Goal: Navigation & Orientation: Find specific page/section

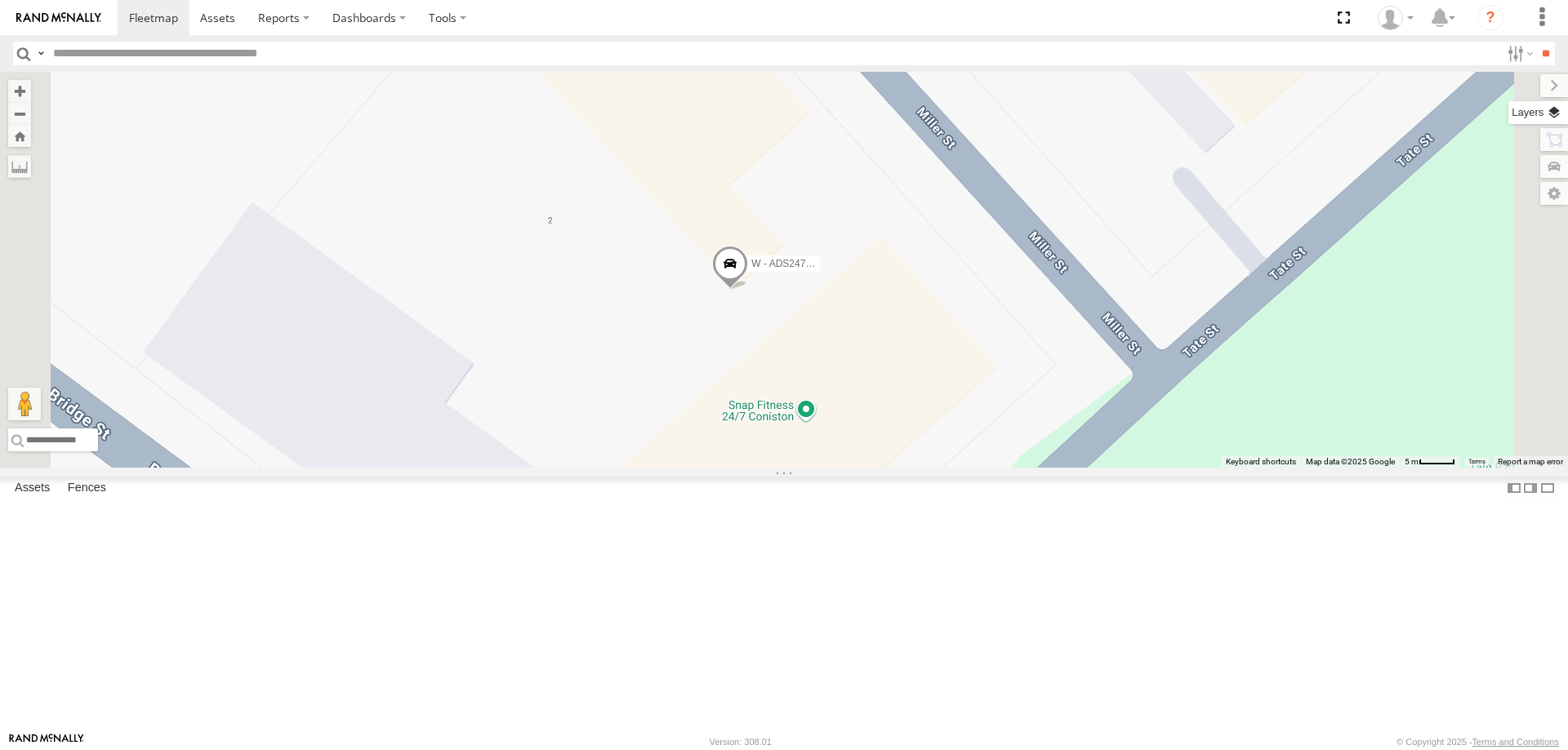
click at [1558, 110] on label at bounding box center [1538, 112] width 60 height 23
click at [0, 0] on label at bounding box center [0, 0] width 0 height 0
click at [0, 0] on span "Satellite" at bounding box center [0, 0] width 0 height 0
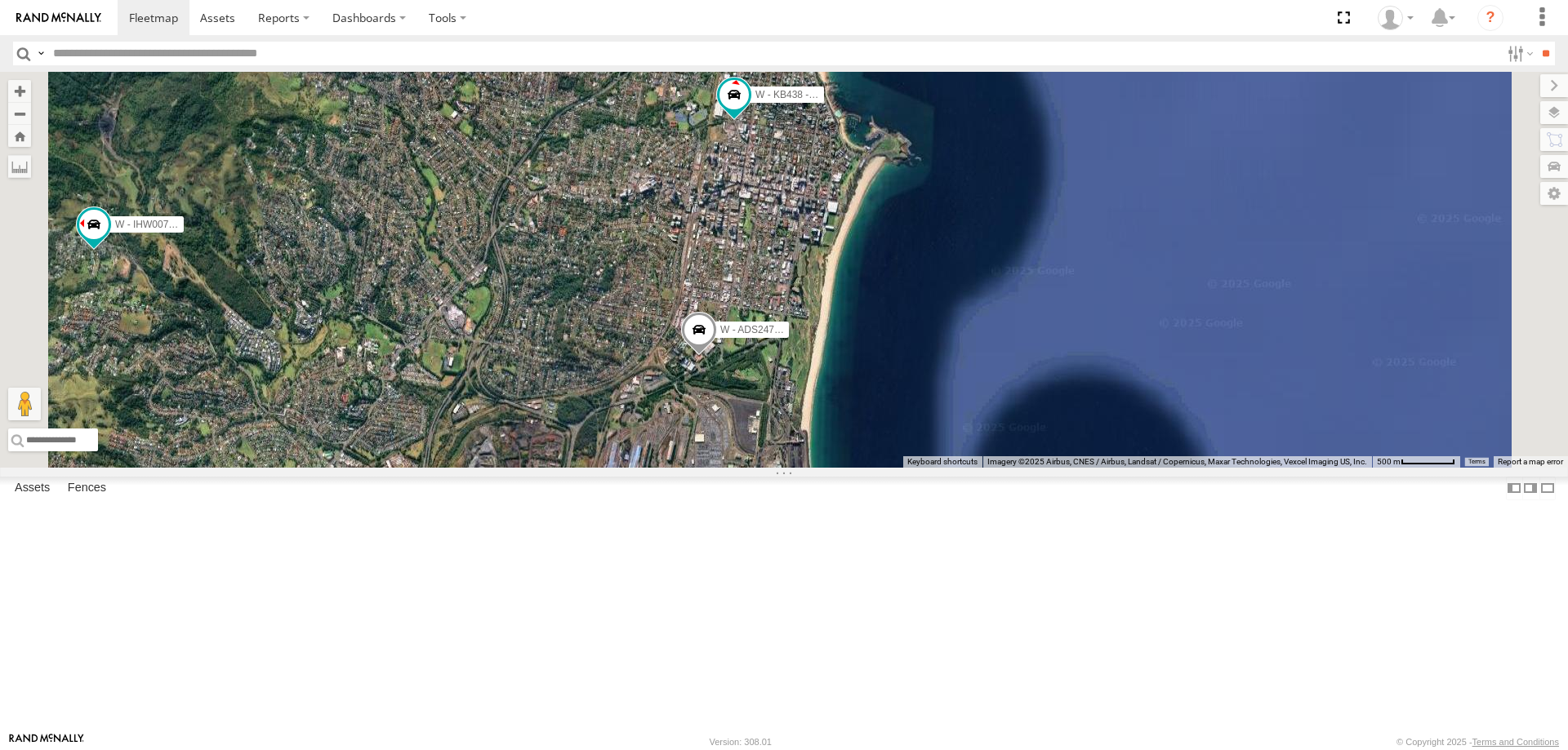
click at [0, 0] on span "Roadmap" at bounding box center [0, 0] width 0 height 0
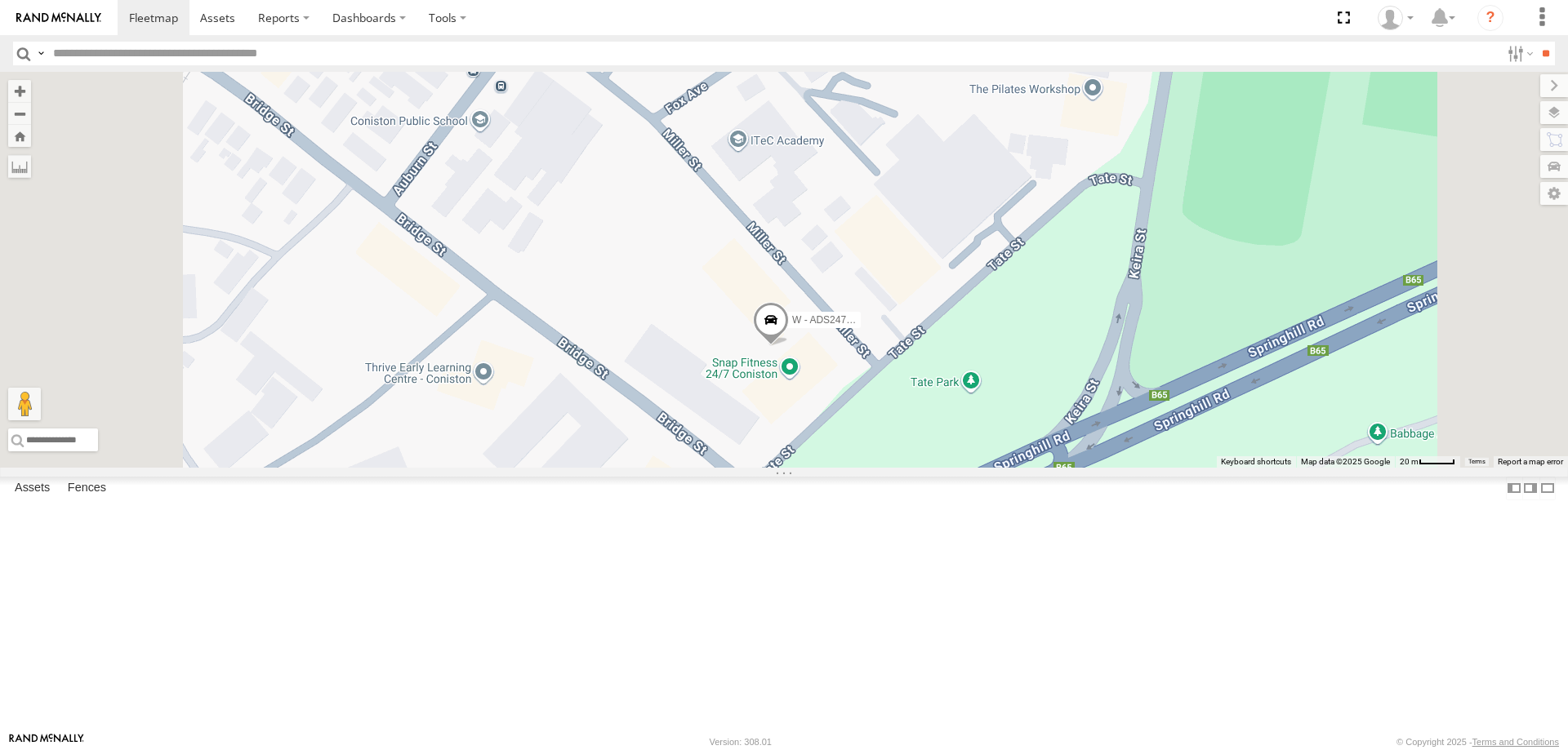
click at [0, 0] on span "Satellite" at bounding box center [0, 0] width 0 height 0
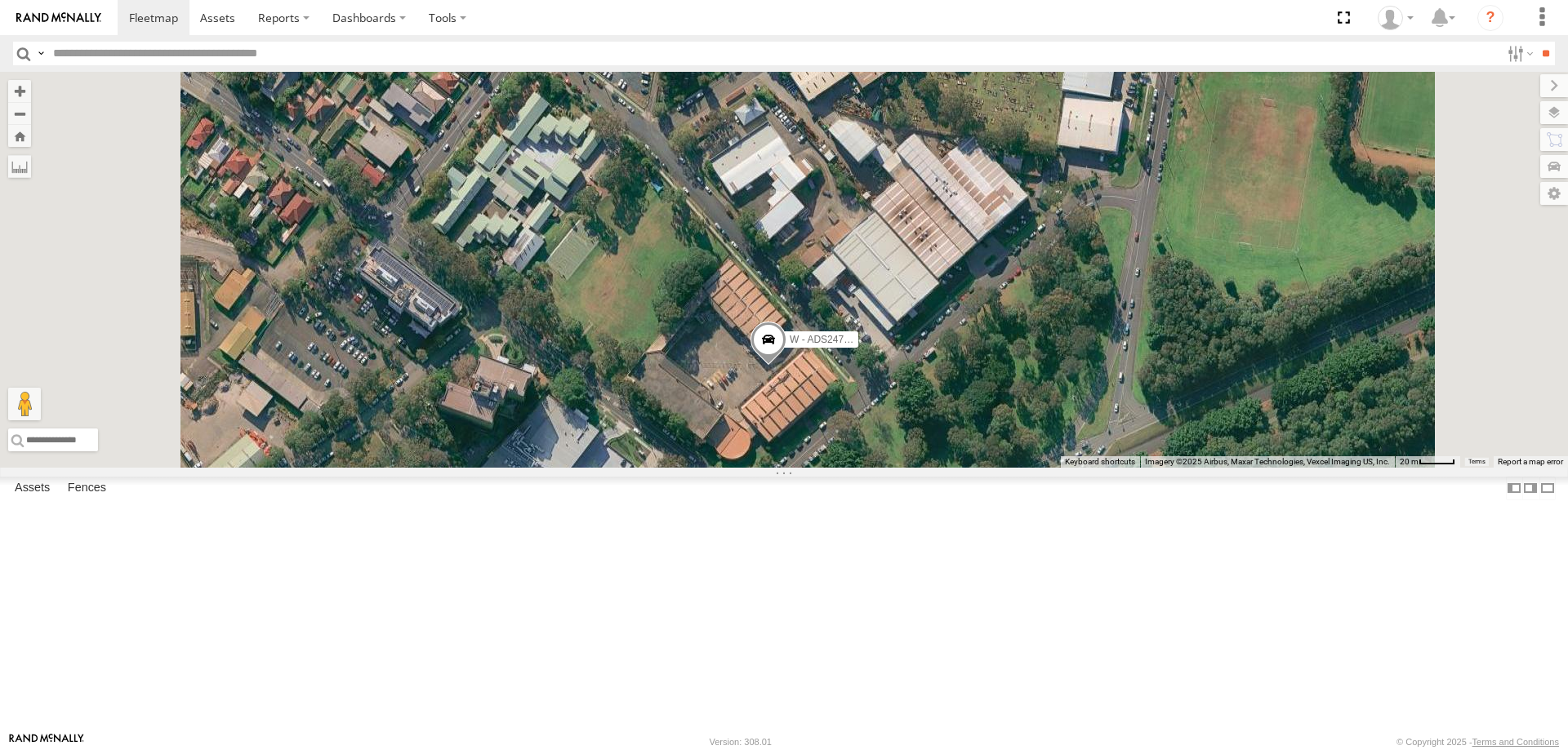
click at [0, 0] on span "Roadmap" at bounding box center [0, 0] width 0 height 0
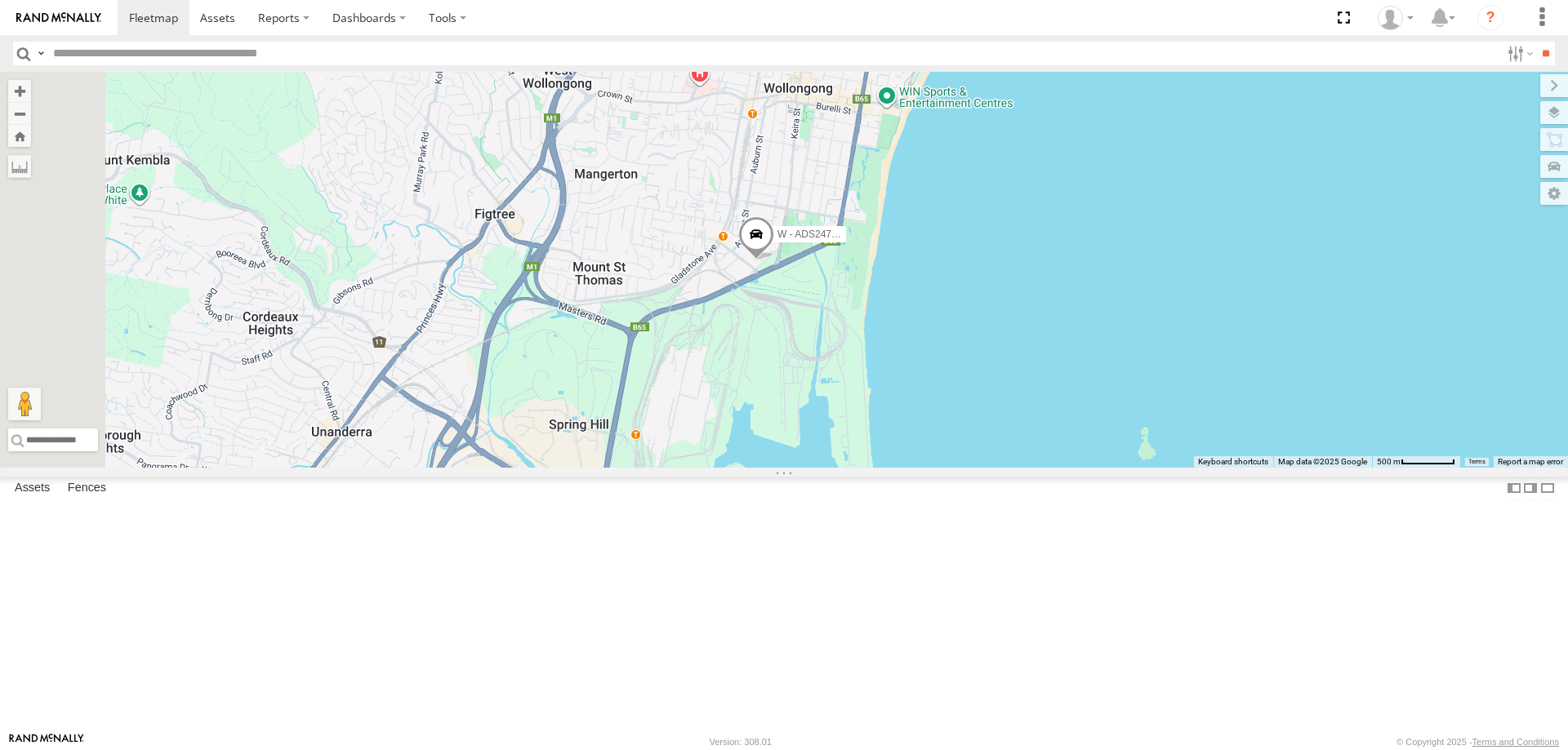
drag, startPoint x: 1118, startPoint y: 396, endPoint x: 1133, endPoint y: 394, distance: 15.1
click at [1133, 394] on div "W - ADS247 - [PERSON_NAME] W - CN51ES - [PERSON_NAME] W - KB438 - [PERSON_NAME]" at bounding box center [784, 269] width 1568 height 396
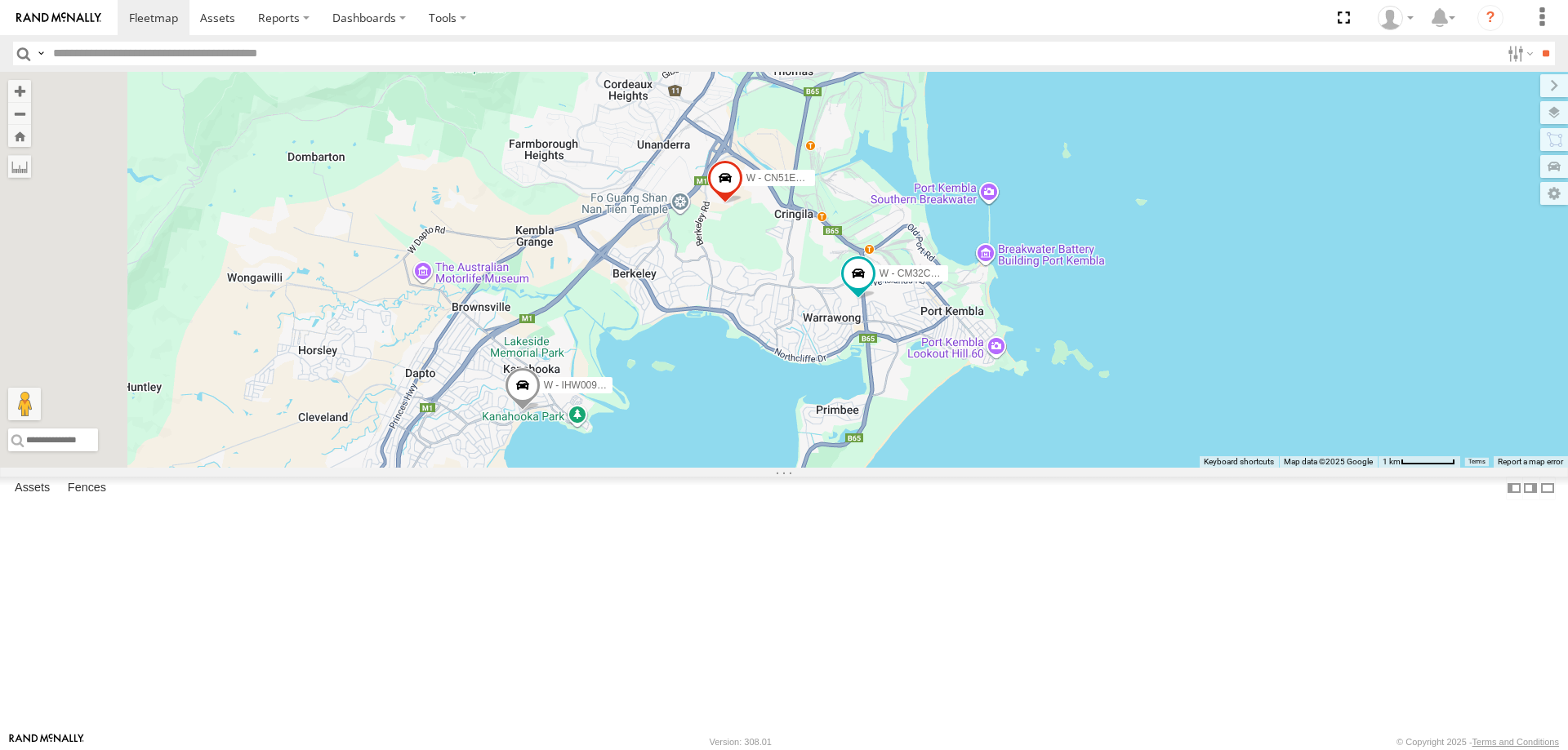
drag, startPoint x: 1235, startPoint y: 361, endPoint x: 1257, endPoint y: 216, distance: 146.7
click at [1257, 216] on div "W - ADS247 - [PERSON_NAME] W - CN51ES - [PERSON_NAME] W - KB438 - [PERSON_NAME]…" at bounding box center [784, 269] width 1568 height 396
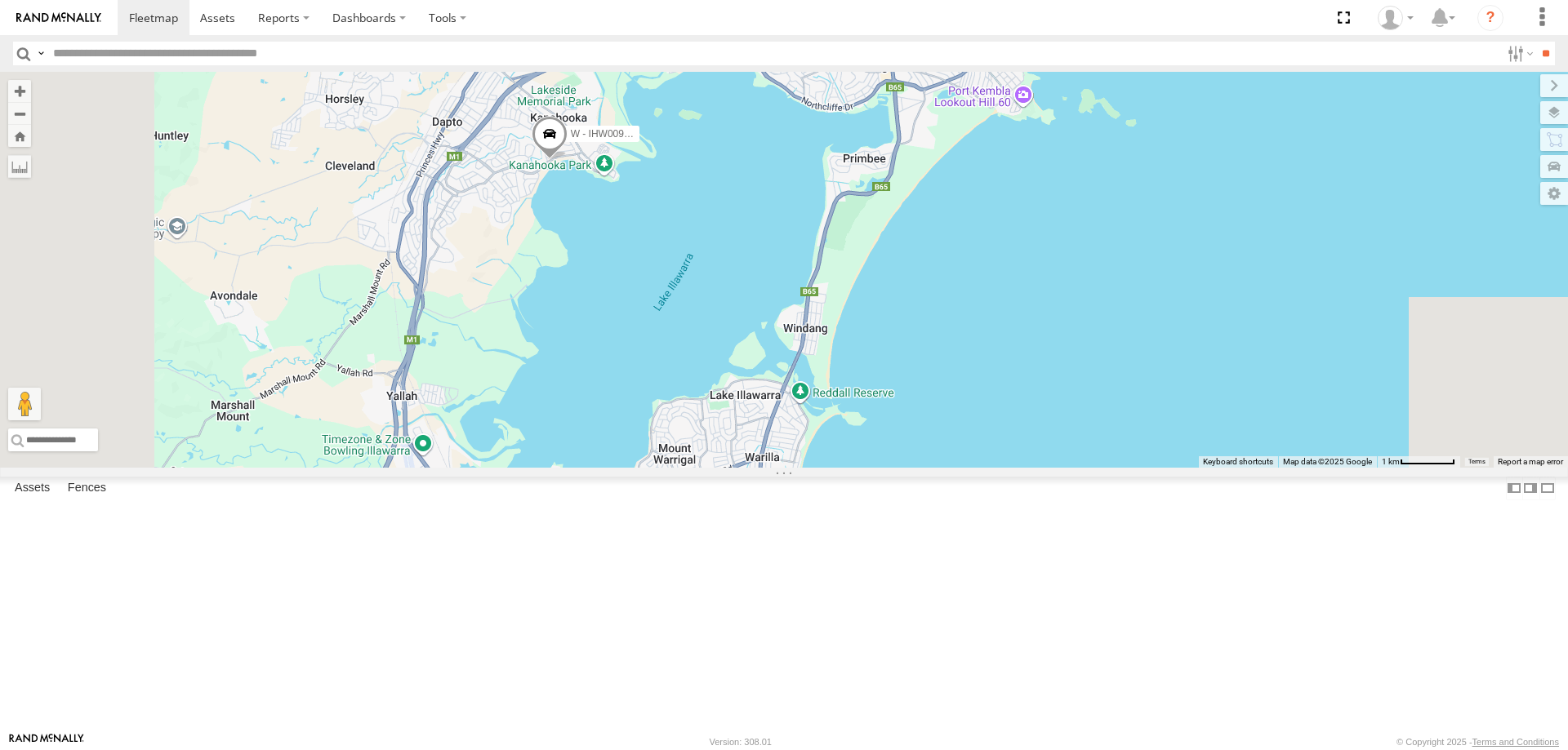
drag, startPoint x: 1104, startPoint y: 636, endPoint x: 1130, endPoint y: 389, distance: 248.4
click at [1127, 394] on div "W - ADS247 - [PERSON_NAME] W - CN51ES - [PERSON_NAME] W - KB438 - [PERSON_NAME]…" at bounding box center [784, 269] width 1568 height 396
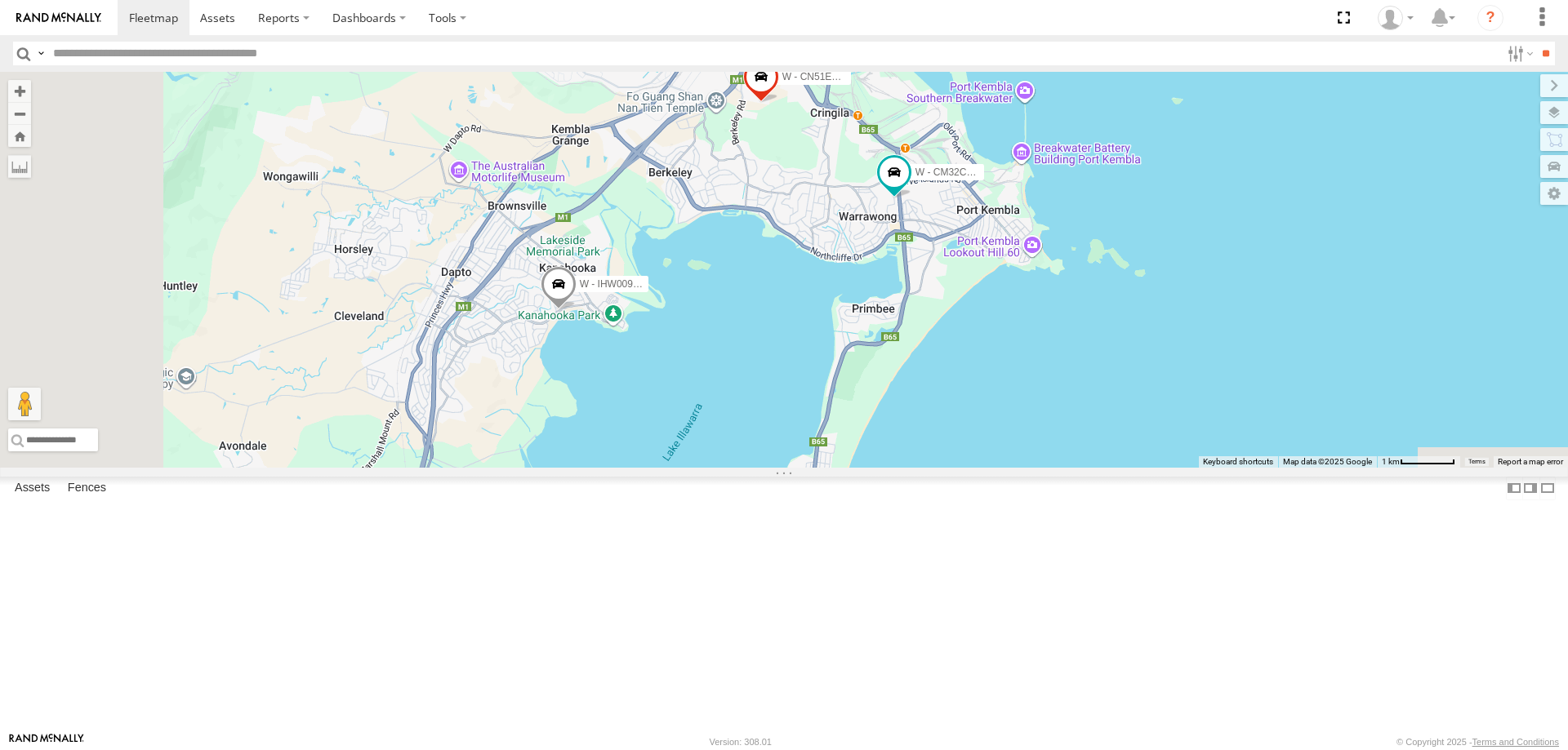
drag, startPoint x: 1162, startPoint y: 371, endPoint x: 1162, endPoint y: 665, distance: 294.0
click at [1163, 468] on div "W - ADS247 - [PERSON_NAME] W - CN51ES - [PERSON_NAME] W - KB438 - [PERSON_NAME]…" at bounding box center [784, 269] width 1568 height 396
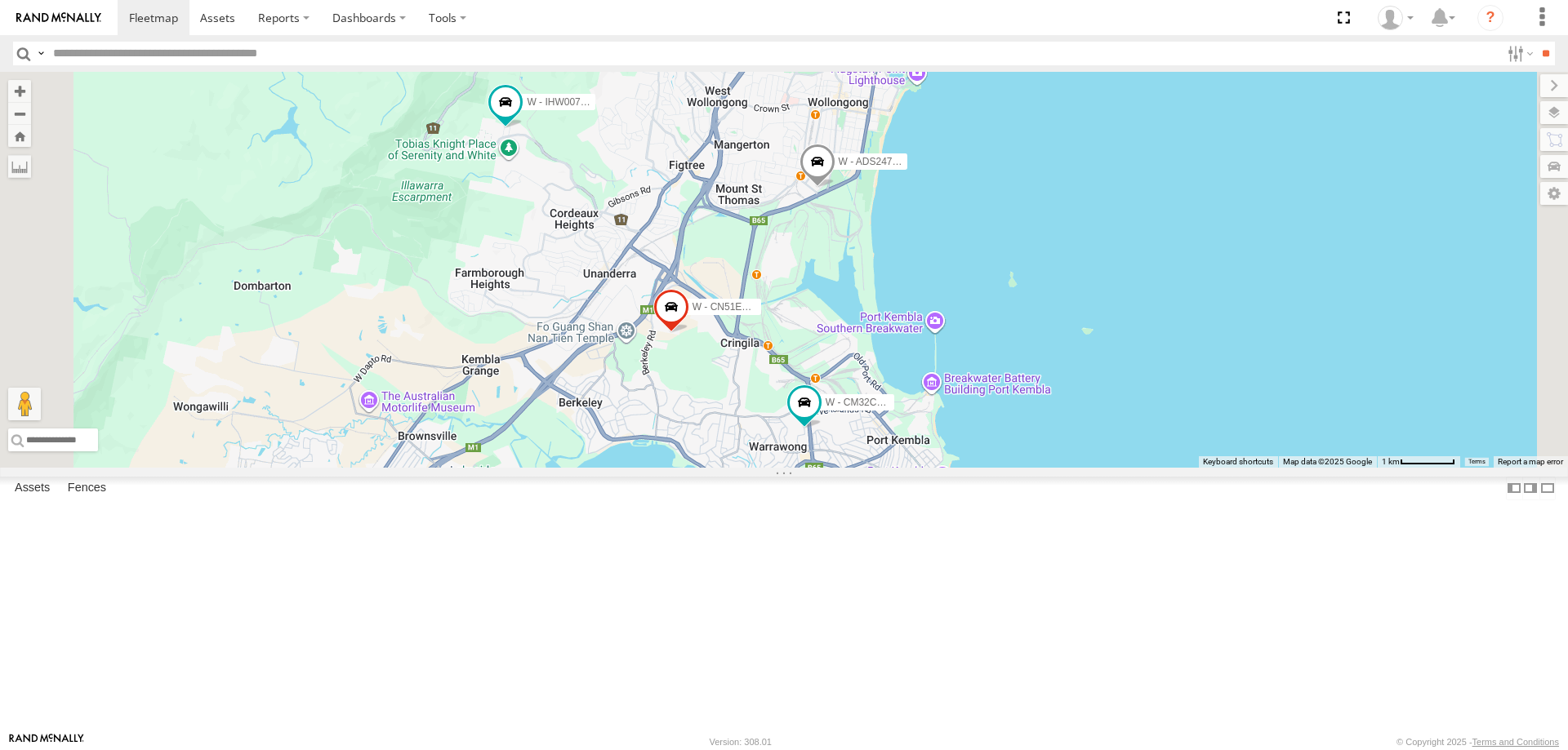
drag, startPoint x: 945, startPoint y: 400, endPoint x: 878, endPoint y: 582, distance: 193.9
click at [870, 468] on div "W - ADS247 - [PERSON_NAME] W - CN51ES - [PERSON_NAME] W - KB438 - [PERSON_NAME]…" at bounding box center [784, 269] width 1568 height 396
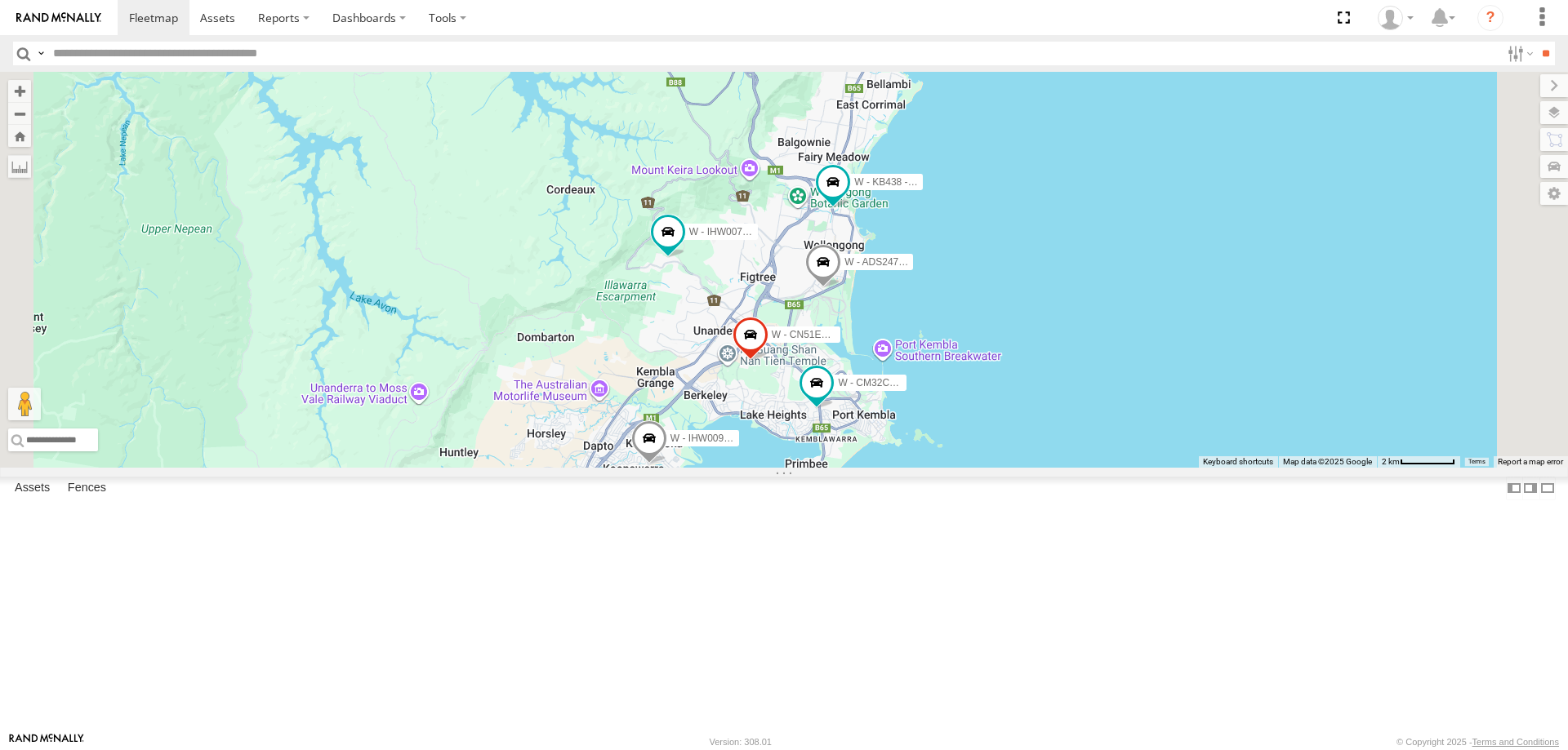
drag, startPoint x: 1218, startPoint y: 345, endPoint x: 1182, endPoint y: 327, distance: 40.2
click at [1197, 324] on div "W - ADS247 - [PERSON_NAME] W - CN51ES - [PERSON_NAME] W - KB438 - [PERSON_NAME]…" at bounding box center [784, 269] width 1568 height 396
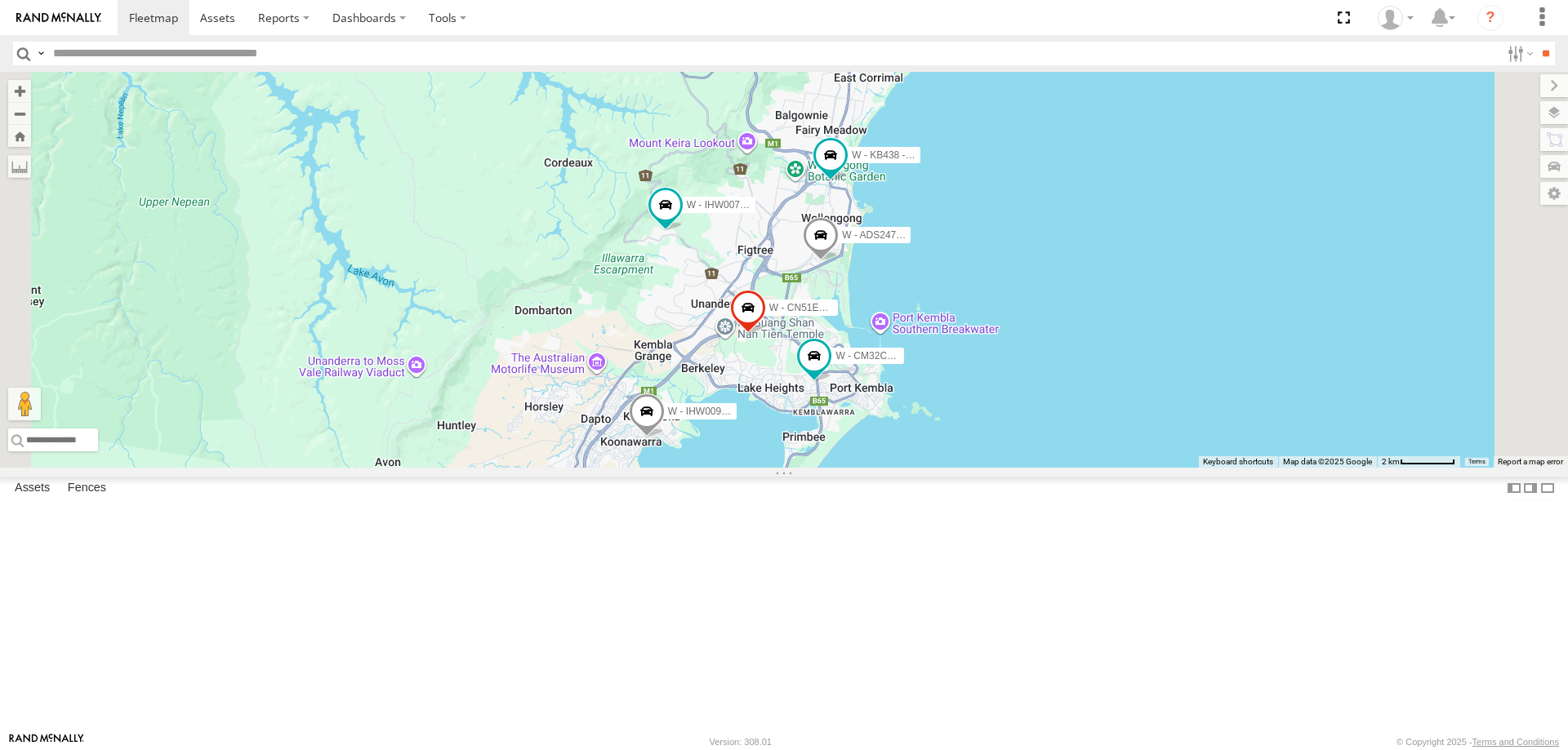
click at [1213, 360] on div "W - ADS247 - [PERSON_NAME] W - CN51ES - [PERSON_NAME] W - KB438 - [PERSON_NAME]…" at bounding box center [784, 269] width 1568 height 396
